Goal: Transaction & Acquisition: Book appointment/travel/reservation

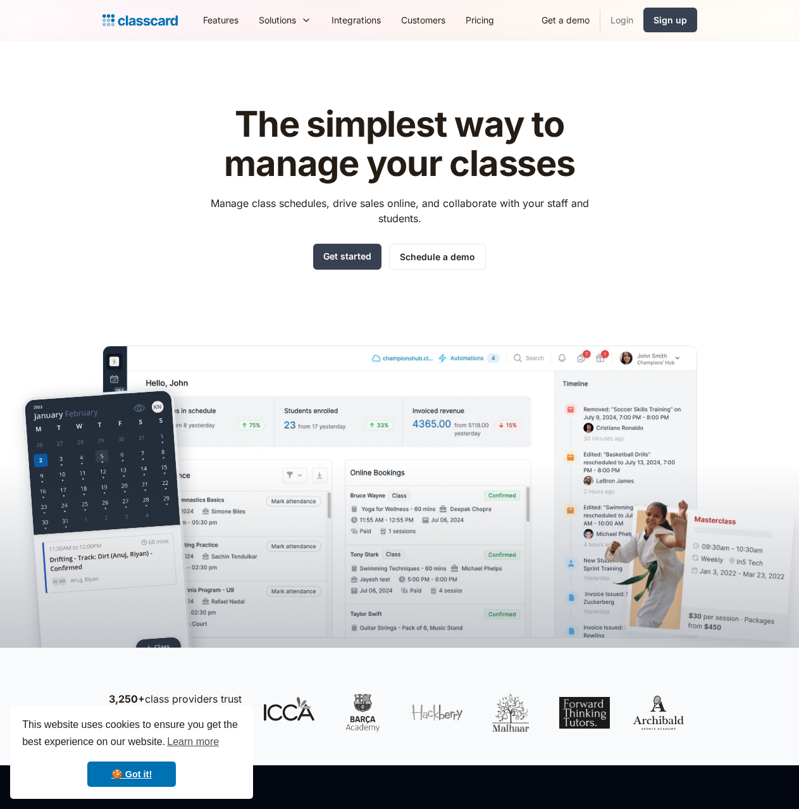
click at [637, 23] on link "Login" at bounding box center [622, 20] width 43 height 28
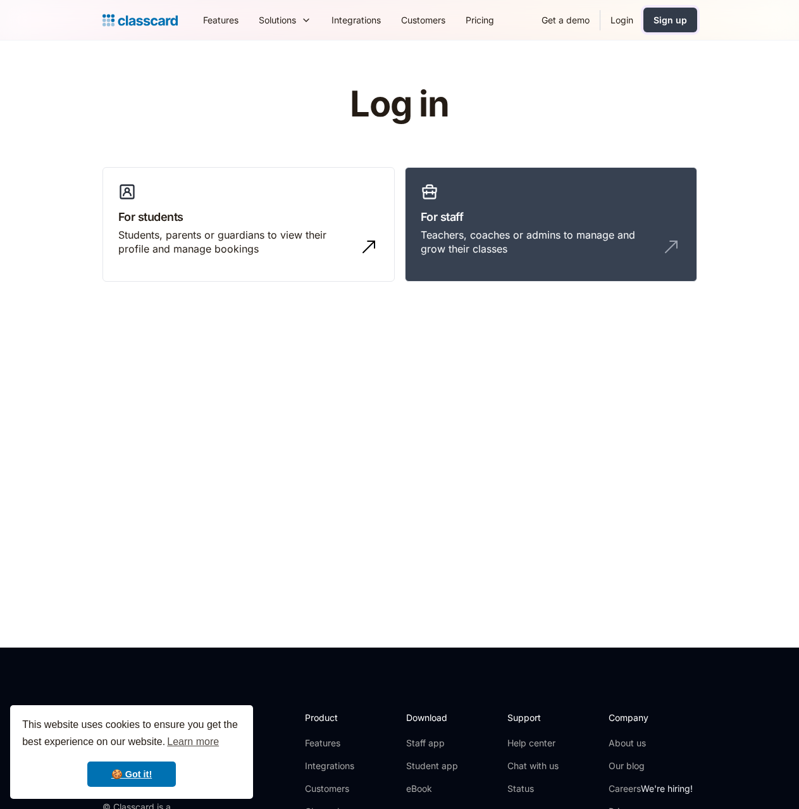
click at [671, 20] on div "Sign up" at bounding box center [671, 19] width 34 height 13
click at [568, 17] on link "Get a demo" at bounding box center [566, 20] width 68 height 28
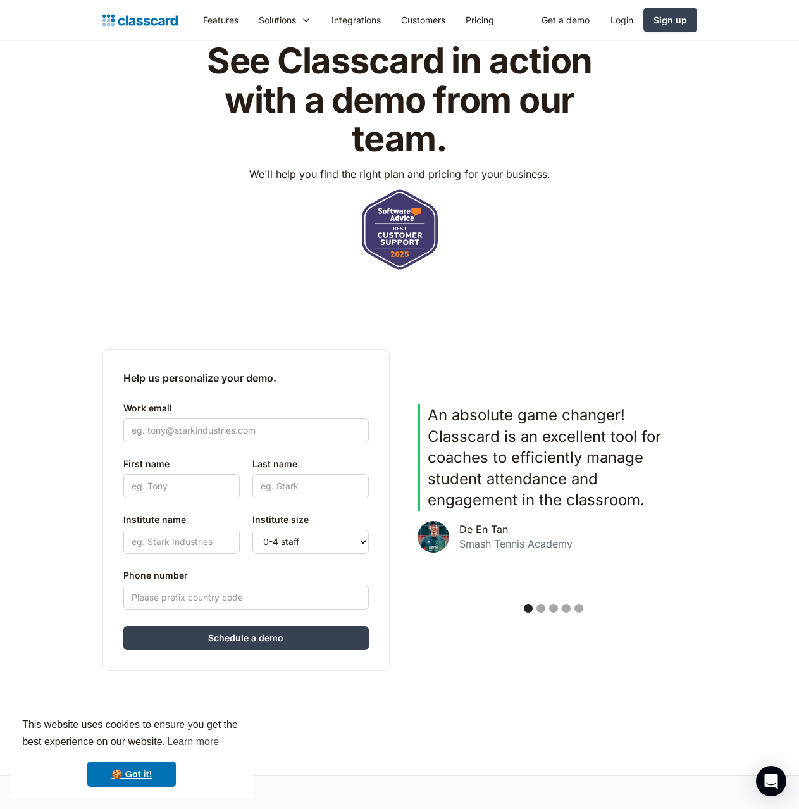
scroll to position [127, 0]
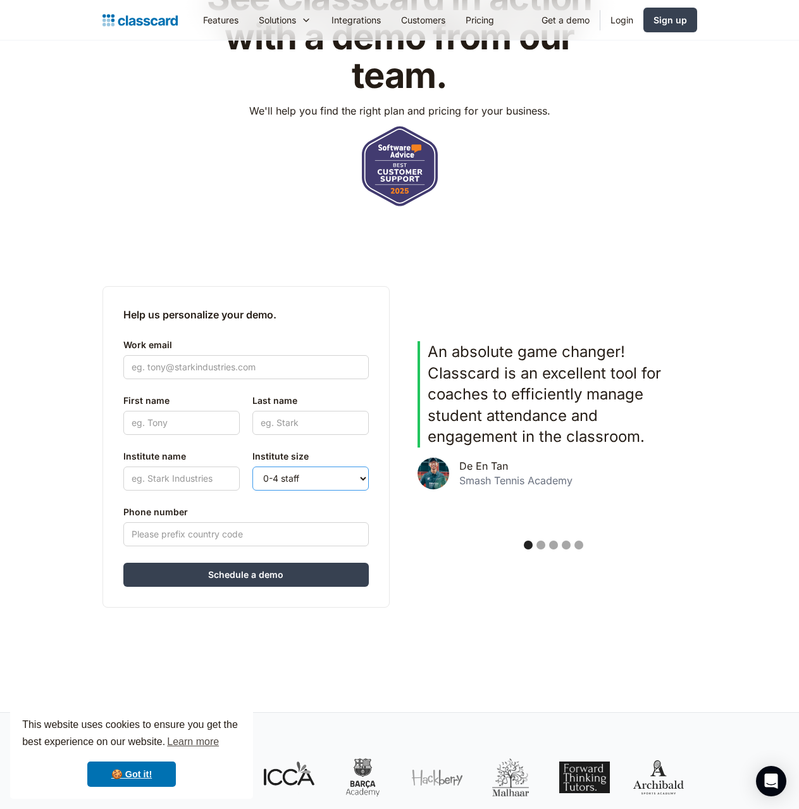
click at [334, 475] on select "0-4 staff 5-10 staff 11-25 staff 26-50 staff 51-100 staff 101+ staff" at bounding box center [311, 478] width 116 height 24
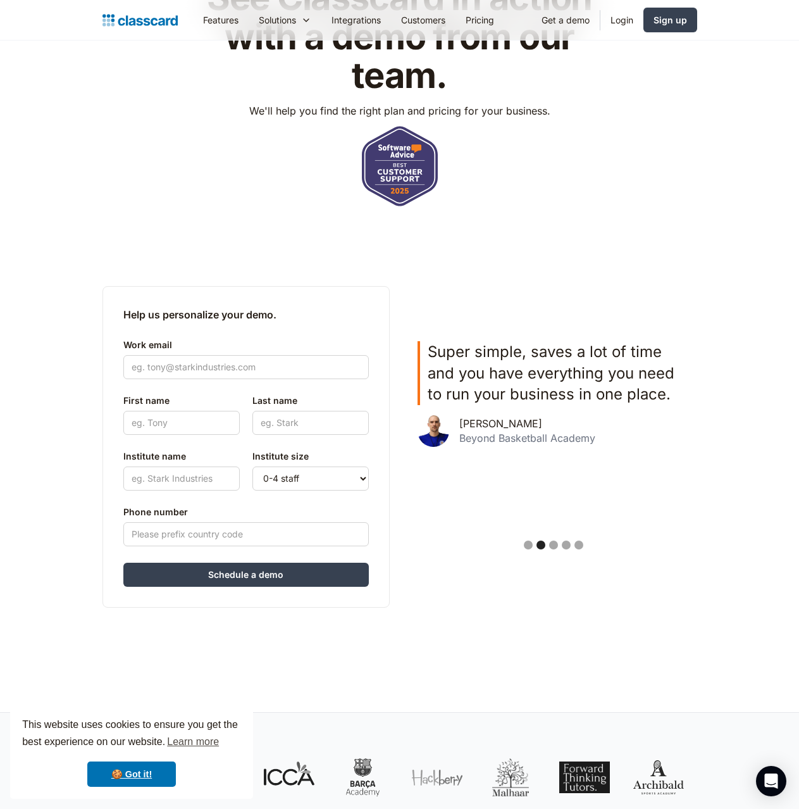
drag, startPoint x: 488, startPoint y: 585, endPoint x: 493, endPoint y: 576, distance: 10.8
click at [491, 583] on div "Help us personalize your demo. Work email First name Last name Institute name P…" at bounding box center [400, 446] width 595 height 404
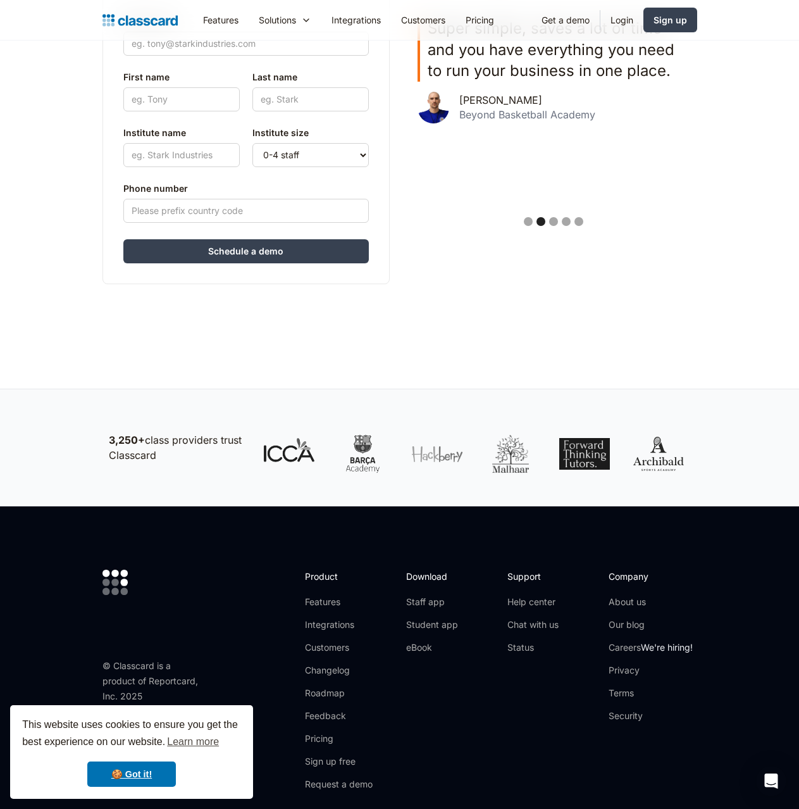
scroll to position [506, 0]
